Goal: Find contact information: Find contact information

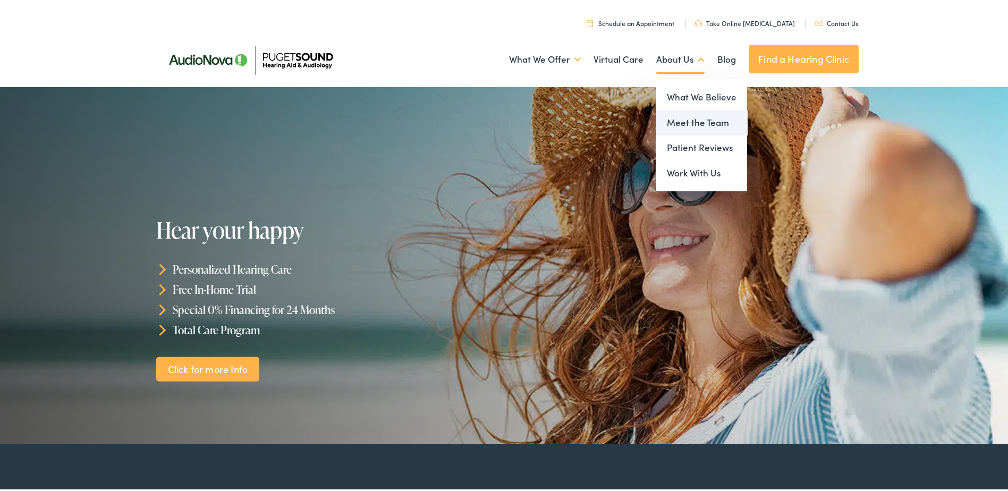
click at [688, 120] on link "Meet the Team" at bounding box center [701, 121] width 91 height 26
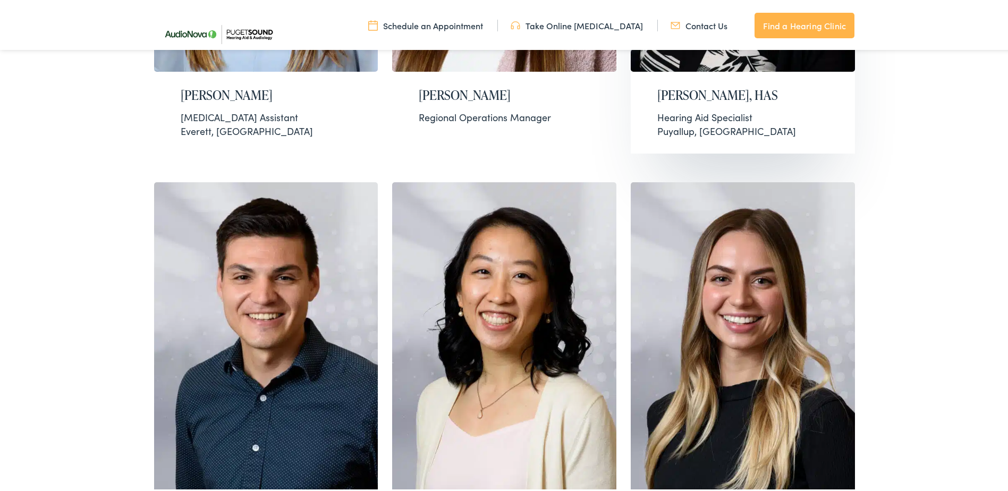
scroll to position [319, 0]
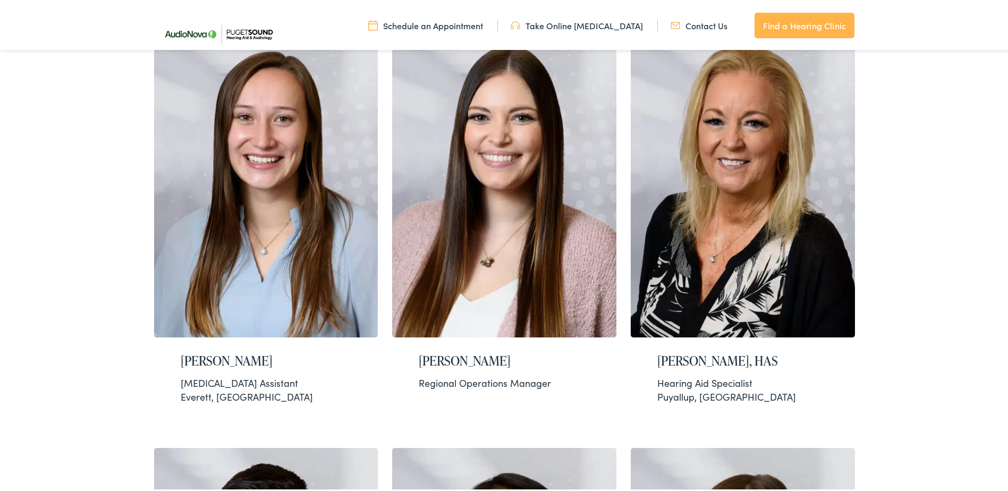
click at [692, 21] on link "Contact Us" at bounding box center [699, 24] width 57 height 12
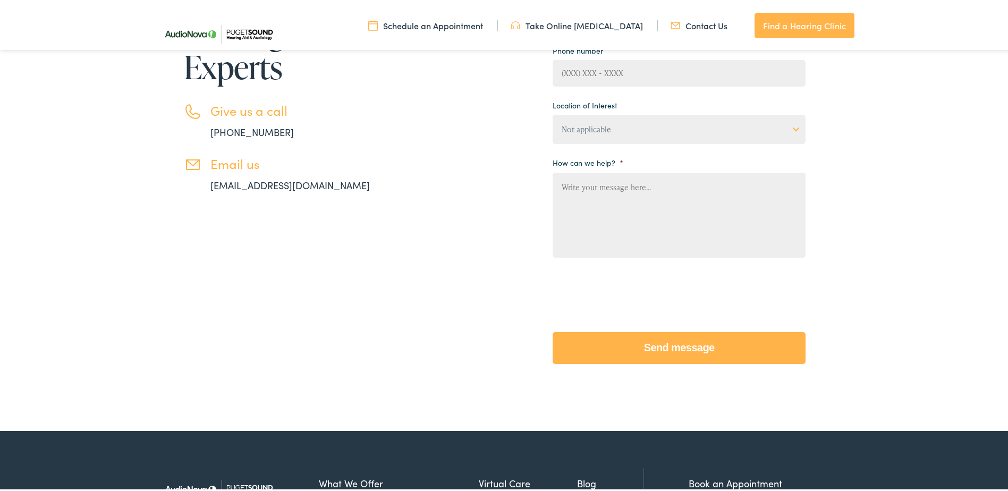
scroll to position [53, 0]
